Goal: Transaction & Acquisition: Book appointment/travel/reservation

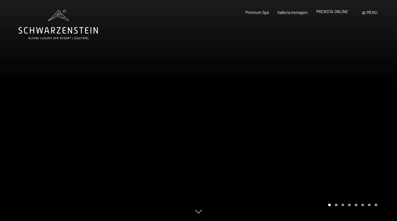
click at [331, 14] on span "PRENOTA ONLINE" at bounding box center [332, 11] width 32 height 5
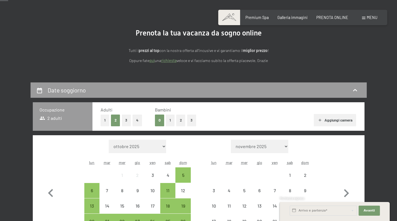
scroll to position [99, 0]
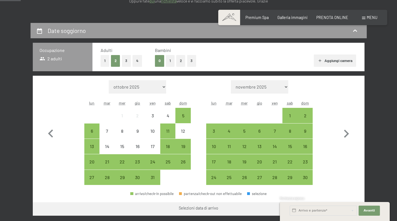
click at [167, 62] on button "1" at bounding box center [170, 60] width 9 height 11
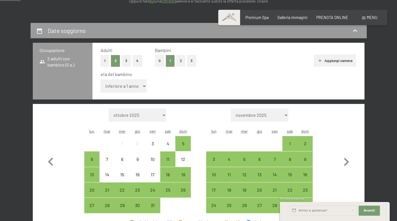
select select "2"
click option "2 anni" at bounding box center [0, 0] width 0 height 0
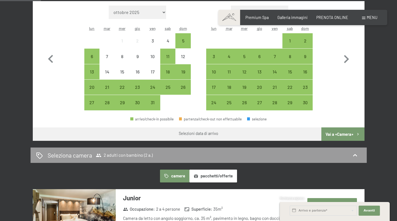
scroll to position [197, 0]
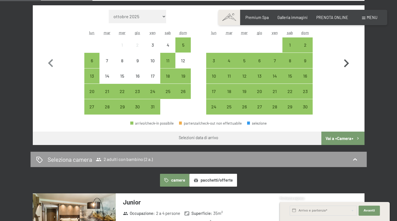
click at [351, 65] on icon "button" at bounding box center [346, 63] width 16 height 16
select select "[DATE]"
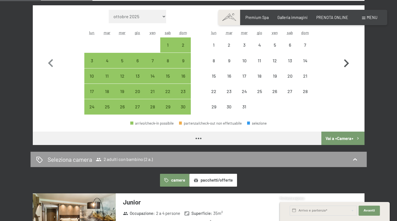
click at [348, 65] on icon "button" at bounding box center [346, 63] width 16 height 16
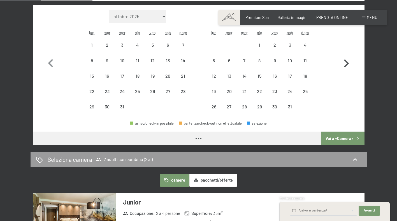
click at [348, 65] on icon "button" at bounding box center [346, 63] width 16 height 16
select select "[DATE]"
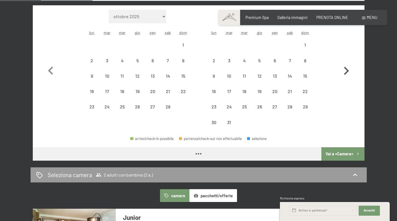
click at [348, 65] on icon "button" at bounding box center [346, 71] width 16 height 16
select select "[DATE]"
click at [348, 65] on icon "button" at bounding box center [346, 71] width 16 height 16
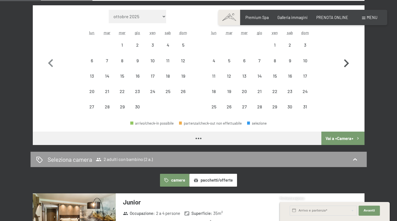
click at [348, 65] on icon "button" at bounding box center [346, 63] width 16 height 16
select select "[DATE]"
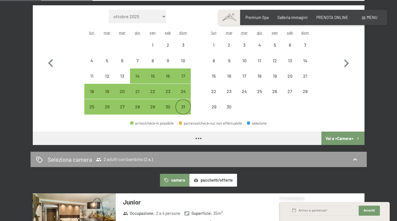
select select "[DATE]"
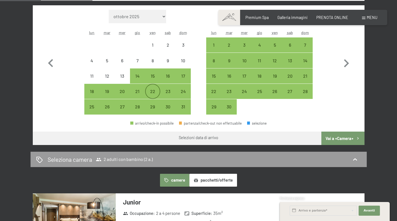
click at [155, 95] on div "22" at bounding box center [153, 96] width 14 height 14
select select "[DATE]"
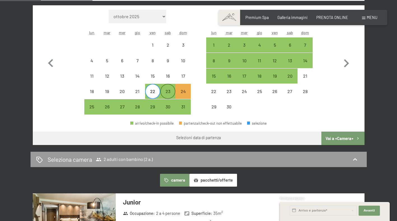
click at [162, 95] on div "23" at bounding box center [168, 96] width 14 height 14
select select "[DATE]"
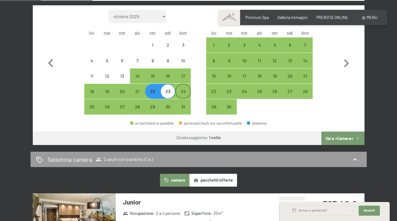
click at [183, 95] on div "24" at bounding box center [183, 96] width 14 height 14
select select "[DATE]"
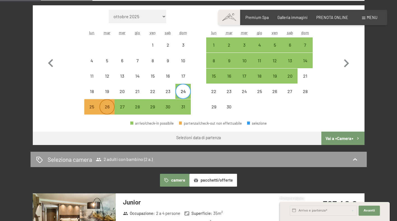
click at [107, 108] on div "26" at bounding box center [107, 112] width 14 height 14
select select "[DATE]"
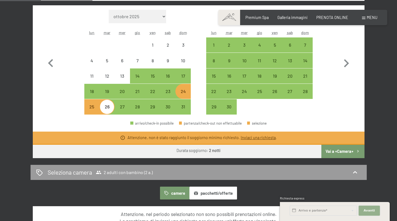
click at [369, 211] on span "Avanti" at bounding box center [368, 211] width 11 height 4
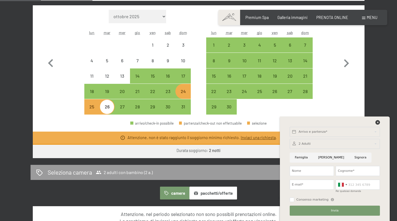
click at [377, 92] on div "24 [PERSON_NAME] al 26 [PERSON_NAME] 2026 Occupazione 2 adulti con bambino (2 a…" at bounding box center [198, 113] width 373 height 378
click at [376, 124] on icon at bounding box center [377, 122] width 4 height 4
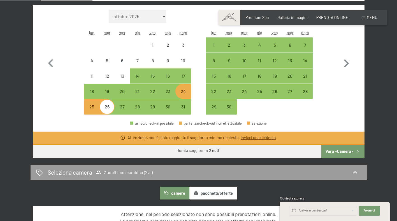
click at [345, 154] on button "Vai a «Camera»" at bounding box center [342, 151] width 43 height 13
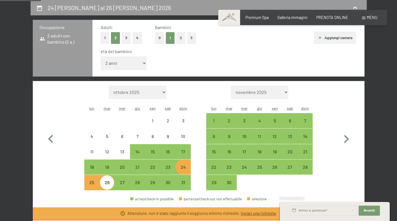
select select "[DATE]"
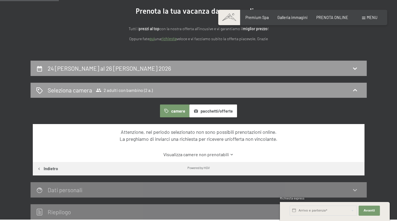
scroll to position [67, 0]
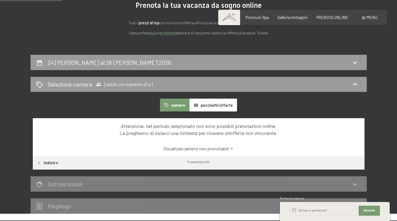
click at [210, 105] on button "pacchetti/offerte" at bounding box center [213, 105] width 48 height 13
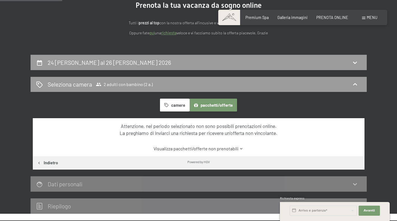
click at [232, 148] on link "Visualizza pacchetti/offerte non prenotabili" at bounding box center [199, 149] width 312 height 6
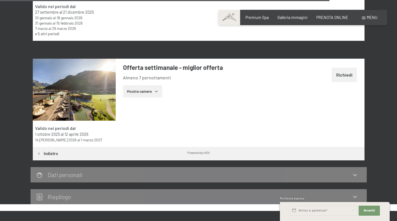
scroll to position [1705, 0]
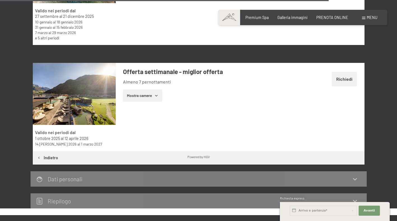
click at [148, 96] on button "Mostra camere" at bounding box center [142, 96] width 39 height 12
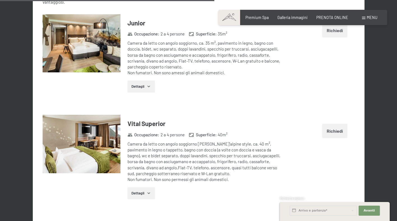
scroll to position [1872, 0]
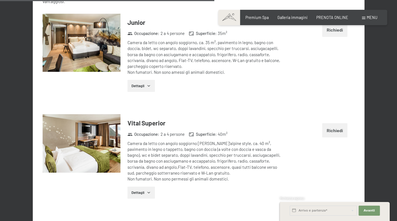
click at [190, 114] on div "Vital Superior Occupazione : 2 a 4 persone Superficie : 40 m² Camera da letto c…" at bounding box center [201, 158] width 163 height 89
